Goal: Communication & Community: Participate in discussion

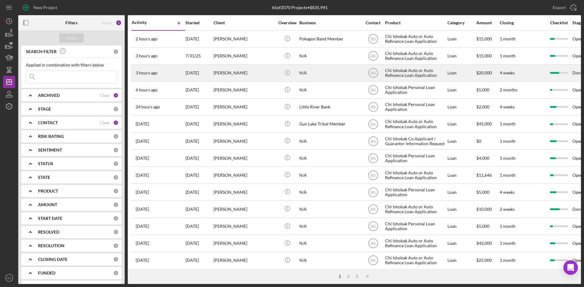
click at [229, 76] on div "[PERSON_NAME]" at bounding box center [243, 73] width 61 height 16
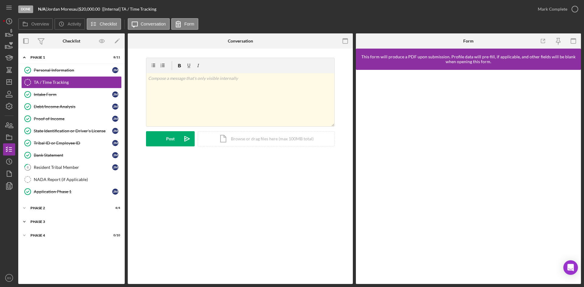
click at [71, 218] on div "Icon/Expander Phase 3 2 / 3" at bounding box center [71, 222] width 106 height 12
click at [74, 256] on link "Decision Decision [PERSON_NAME]" at bounding box center [71, 259] width 100 height 12
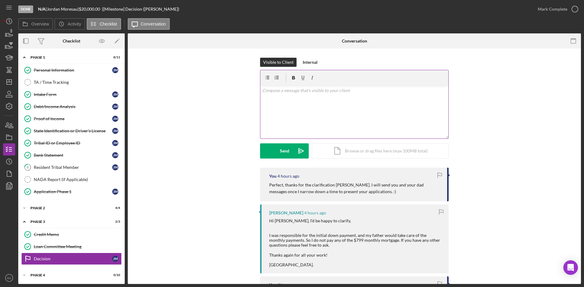
click at [303, 126] on div "v Color teal Color pink Remove color Add row above Add row below Add column bef…" at bounding box center [354, 111] width 188 height 53
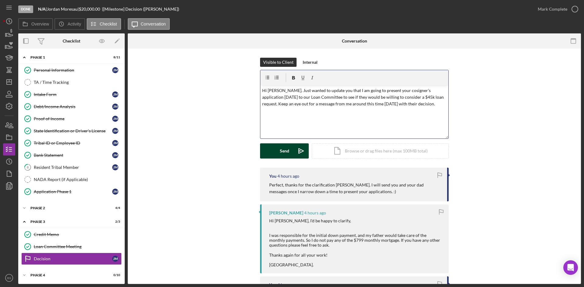
click at [295, 154] on icon "Icon/icon-invite-send" at bounding box center [300, 151] width 15 height 15
